Goal: Task Accomplishment & Management: Manage account settings

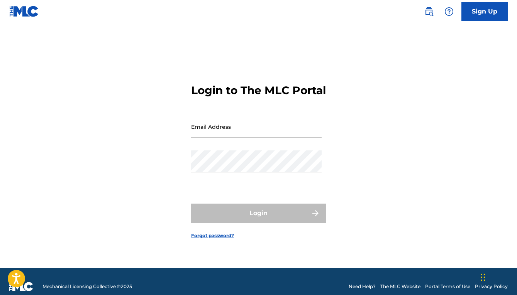
click at [283, 137] on input "Email Address" at bounding box center [256, 127] width 130 height 22
click at [289, 135] on input "[EMAIL_ADDRESS][DOMAIN_NAME]" at bounding box center [256, 127] width 130 height 22
click at [272, 35] on main "Login to The MLC Portal Email Address [PERSON_NAME][EMAIL_ADDRESS][DOMAIN_NAME]…" at bounding box center [258, 145] width 517 height 245
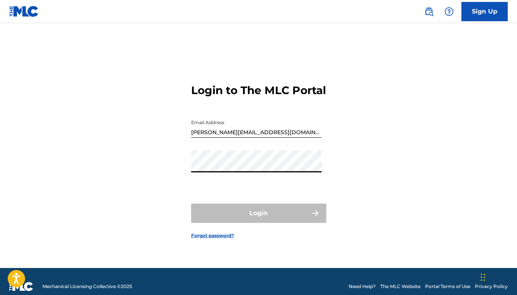
type input "[EMAIL_ADDRESS][DOMAIN_NAME]"
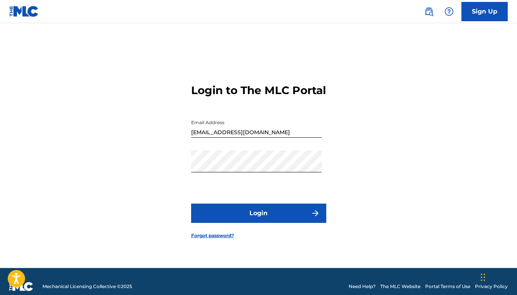
click at [278, 223] on button "Login" at bounding box center [258, 213] width 135 height 19
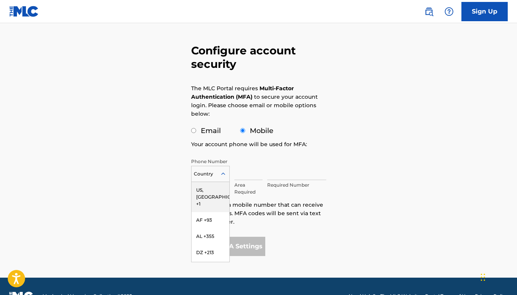
scroll to position [36, 0]
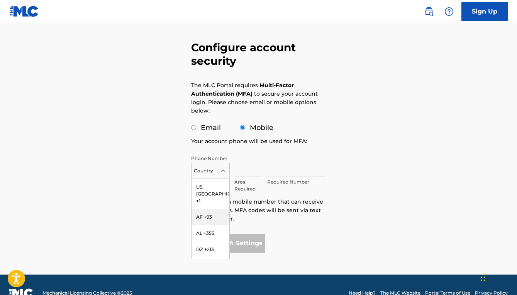
click at [223, 179] on div "AF +93, 2 of 216. 216 results available. Use Up and Down to choose options, pre…" at bounding box center [210, 171] width 39 height 16
click at [212, 187] on div "US, [GEOGRAPHIC_DATA] +1" at bounding box center [210, 194] width 38 height 30
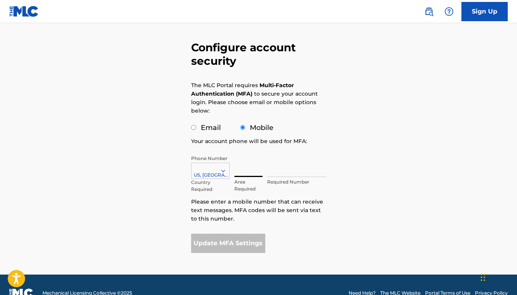
click at [249, 173] on input "text" at bounding box center [248, 166] width 29 height 22
type input "760"
type input "5791451"
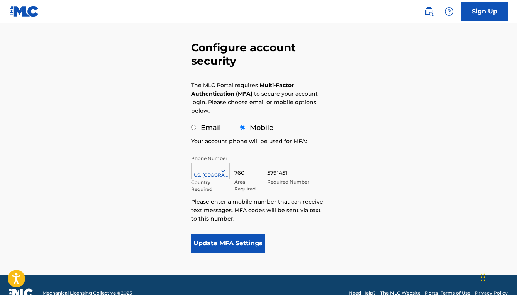
click at [245, 245] on button "Update MFA Settings" at bounding box center [228, 243] width 74 height 19
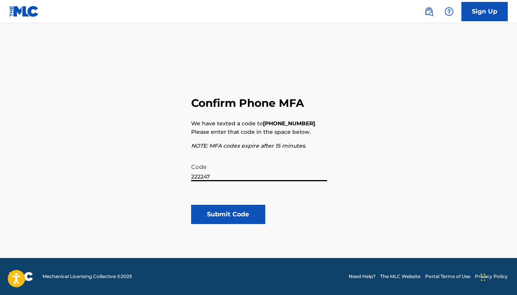
type input "222247"
click at [249, 211] on button "Submit Code" at bounding box center [228, 214] width 74 height 19
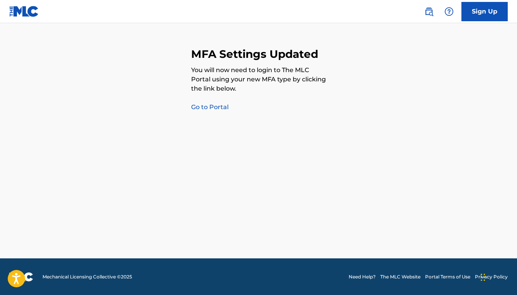
click at [205, 105] on link "Go to Portal" at bounding box center [209, 106] width 37 height 7
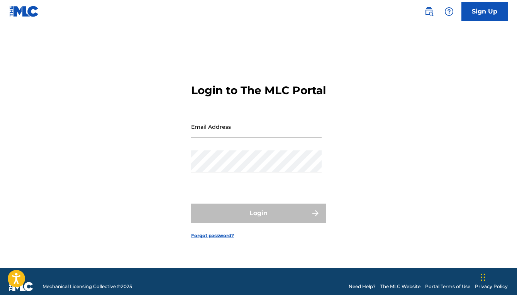
click at [210, 135] on input "Email Address" at bounding box center [256, 127] width 130 height 22
type input "[EMAIL_ADDRESS][DOMAIN_NAME]"
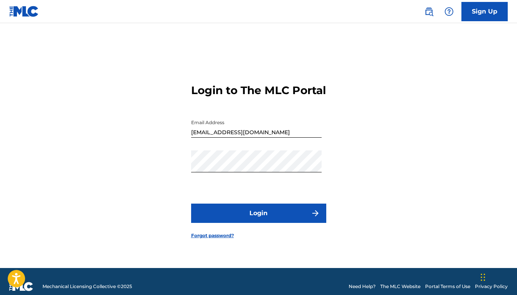
click at [245, 220] on button "Login" at bounding box center [258, 213] width 135 height 19
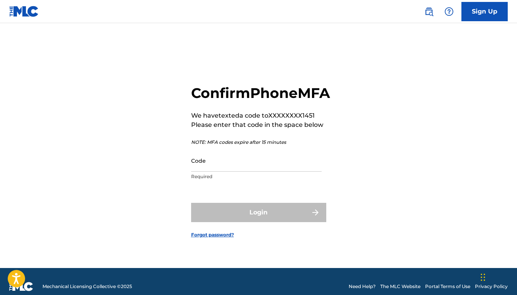
click at [206, 172] on input "Code" at bounding box center [256, 161] width 130 height 22
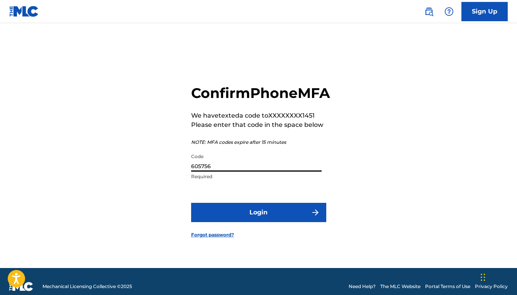
type input "605756"
click at [250, 222] on button "Login" at bounding box center [258, 212] width 135 height 19
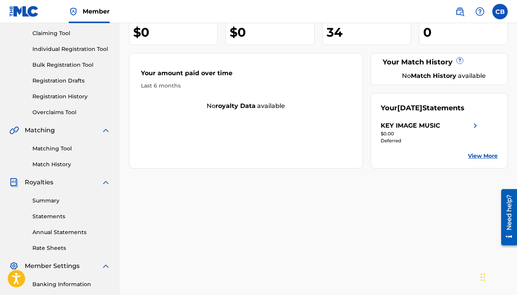
scroll to position [83, 0]
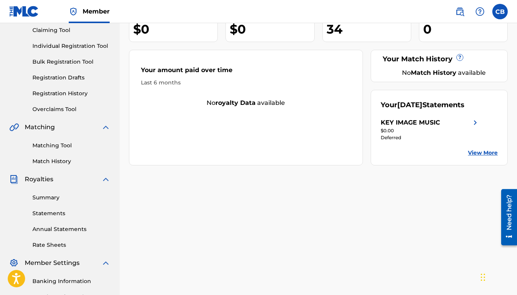
click at [291, 174] on div "KEY IMAGE MUSIC Your amount paid last distribution $0 Amount paid to date this …" at bounding box center [318, 158] width 397 height 399
click at [284, 218] on div "KEY IMAGE MUSIC Your amount paid last distribution $0 Amount paid to date this …" at bounding box center [318, 158] width 397 height 399
